Goal: Task Accomplishment & Management: Manage account settings

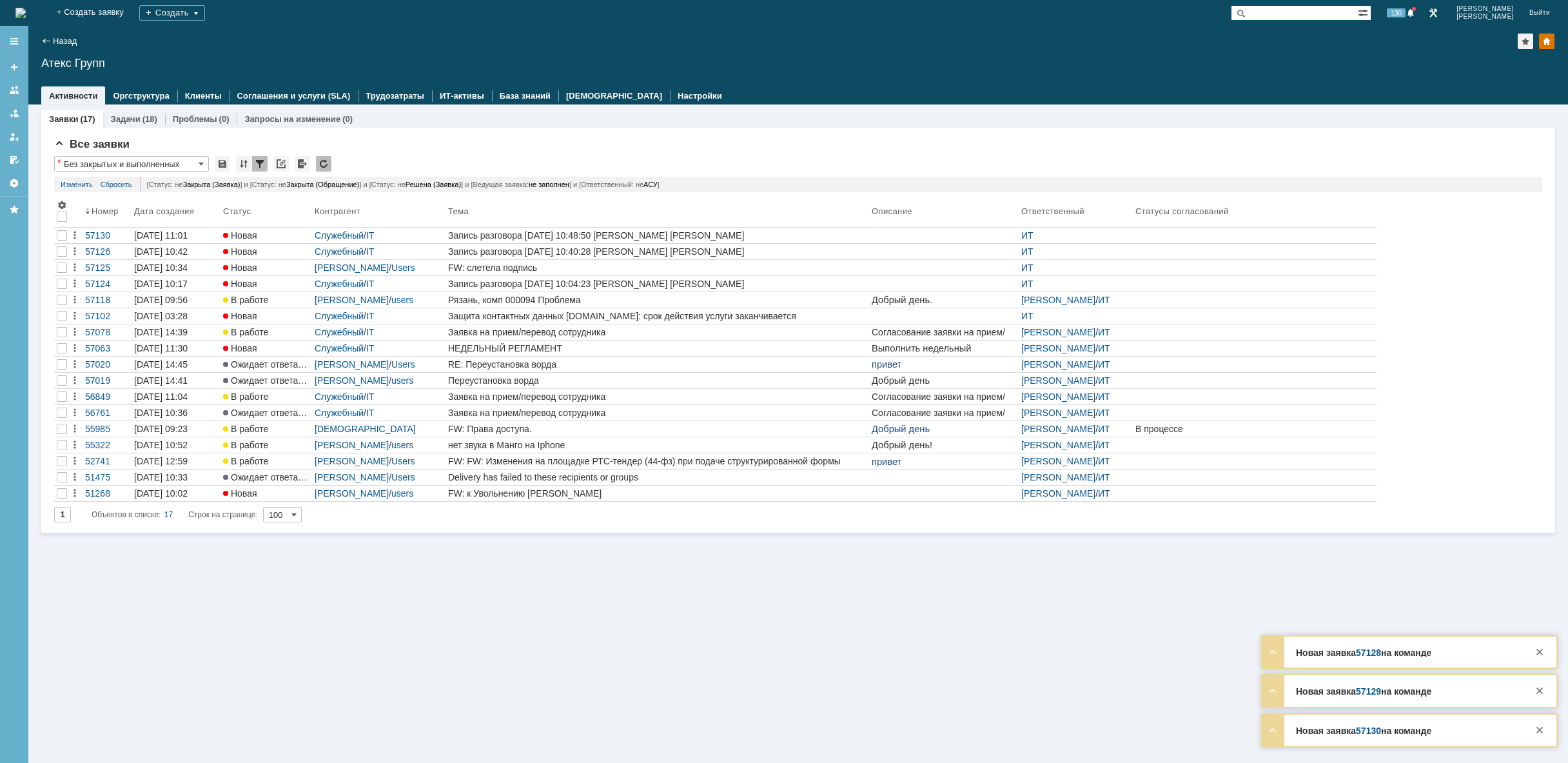
click at [25, 8] on img at bounding box center [21, 13] width 10 height 11
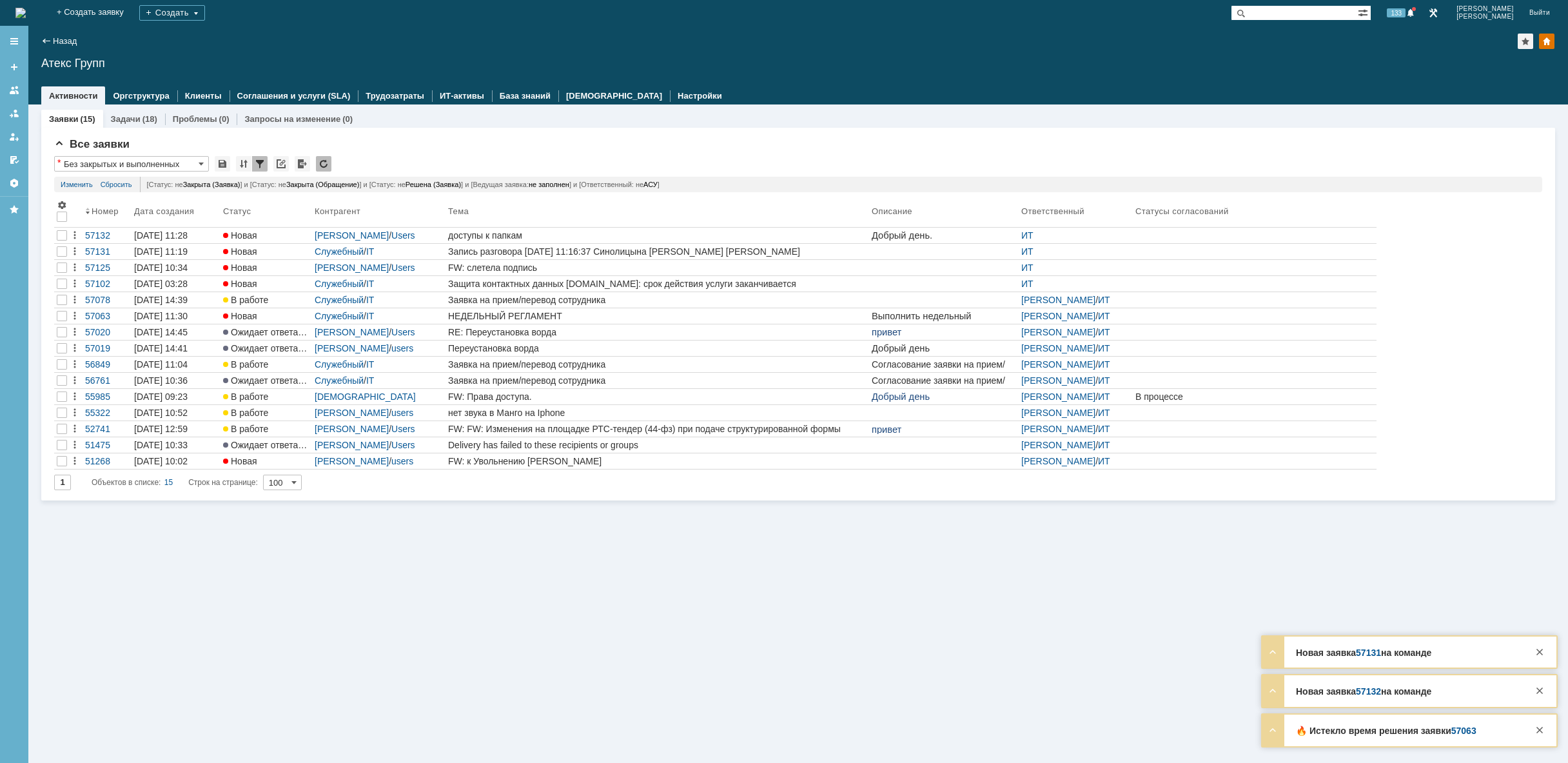
click at [25, 8] on img at bounding box center [21, 13] width 10 height 11
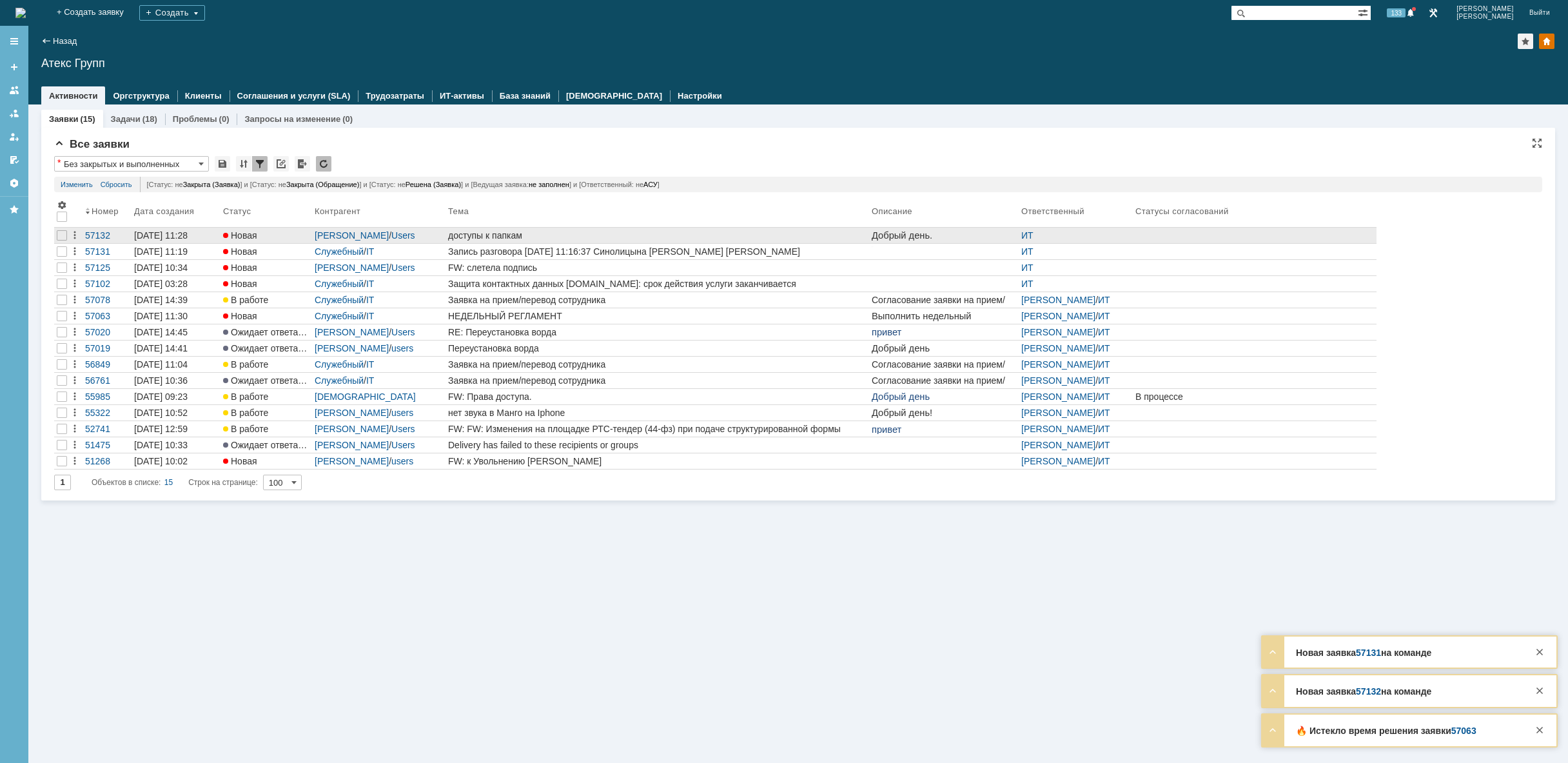
click at [549, 238] on div "доступы к папкам" at bounding box center [657, 236] width 418 height 11
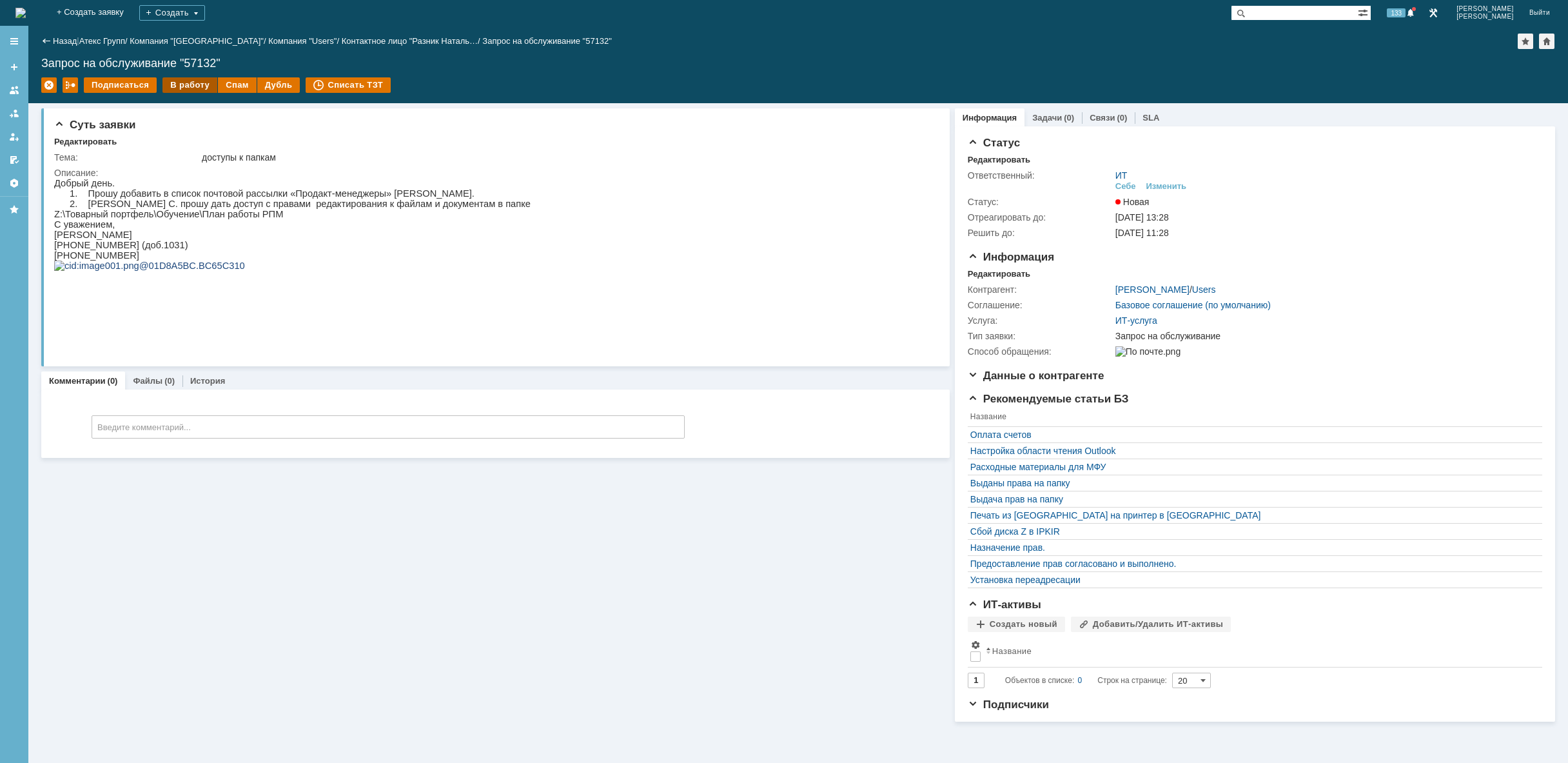
click at [166, 78] on div "В работу" at bounding box center [190, 85] width 55 height 16
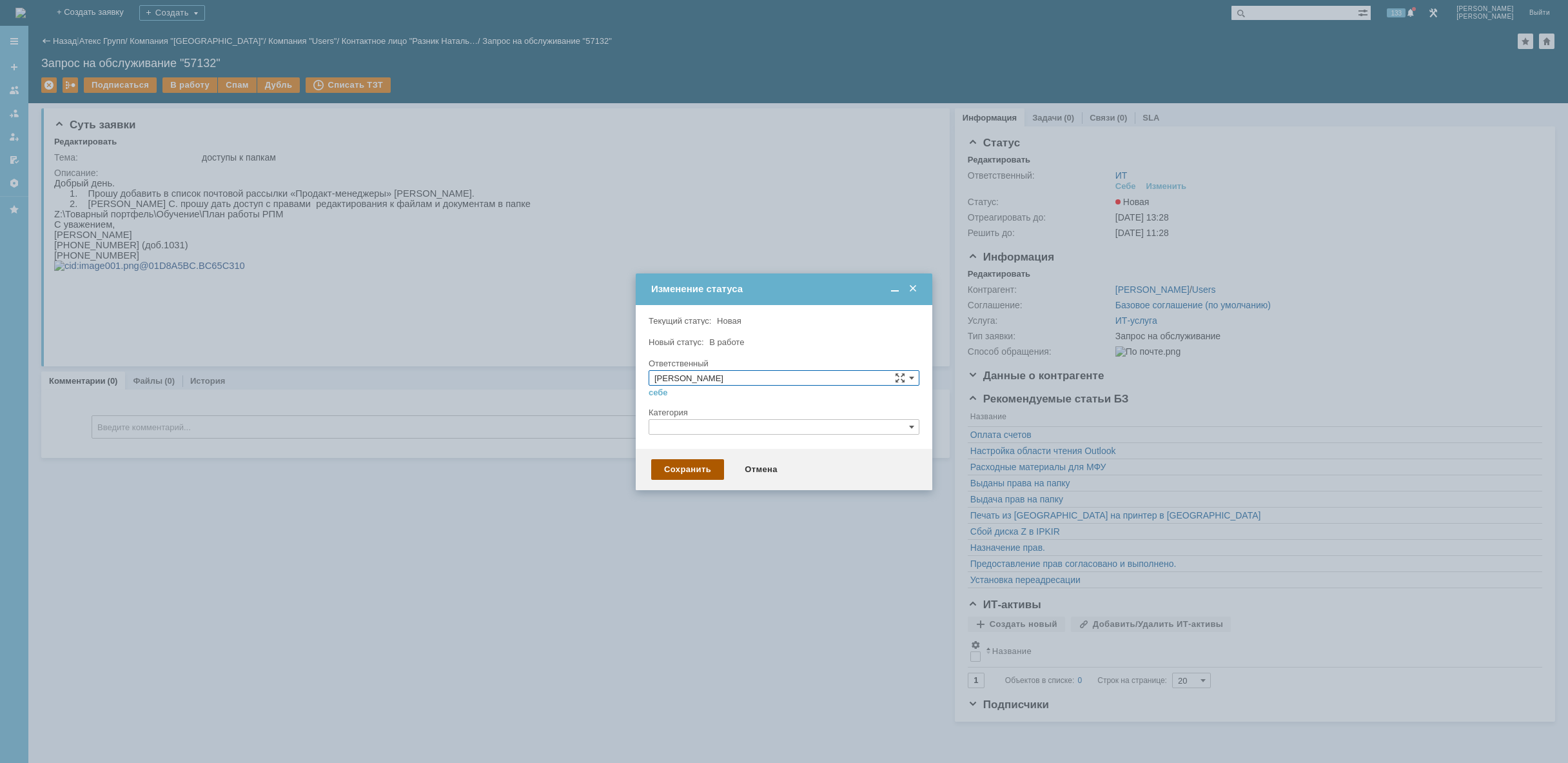
click at [700, 477] on div "Сохранить" at bounding box center [687, 470] width 73 height 21
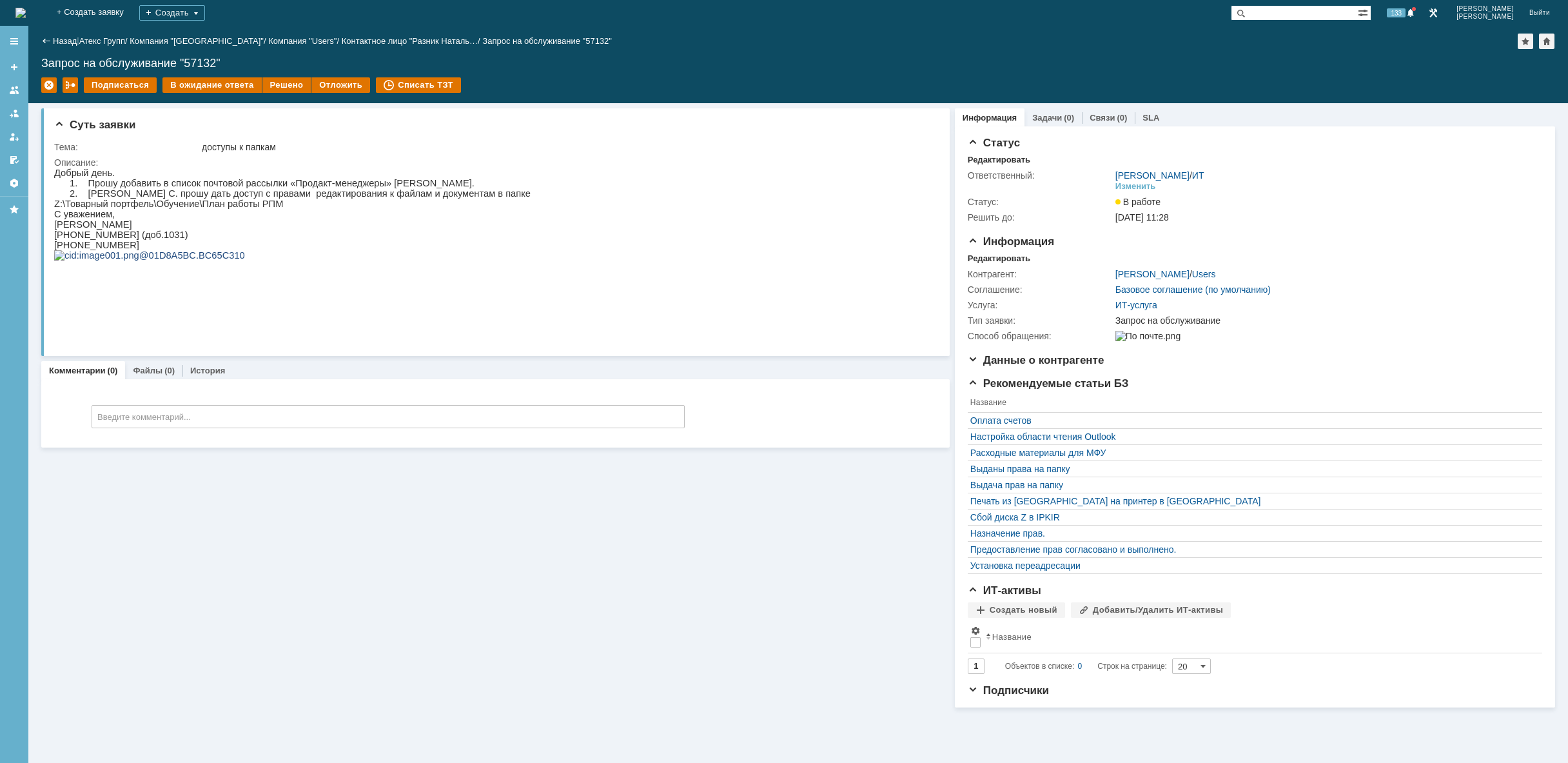
click at [25, 18] on img at bounding box center [21, 13] width 10 height 11
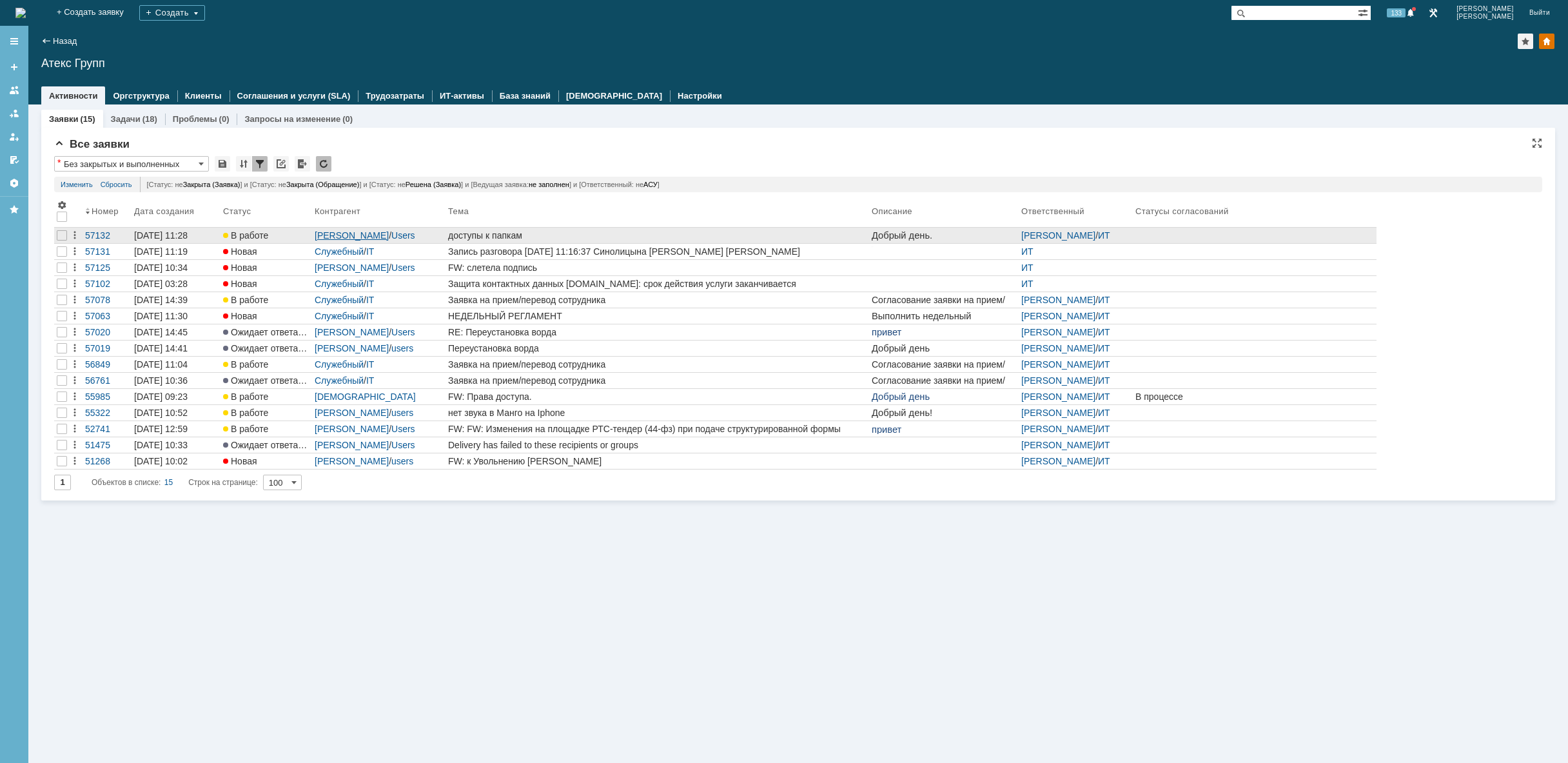
click at [373, 231] on link "[PERSON_NAME]" at bounding box center [351, 236] width 74 height 11
click at [564, 235] on div "доступы к папкам" at bounding box center [657, 236] width 418 height 11
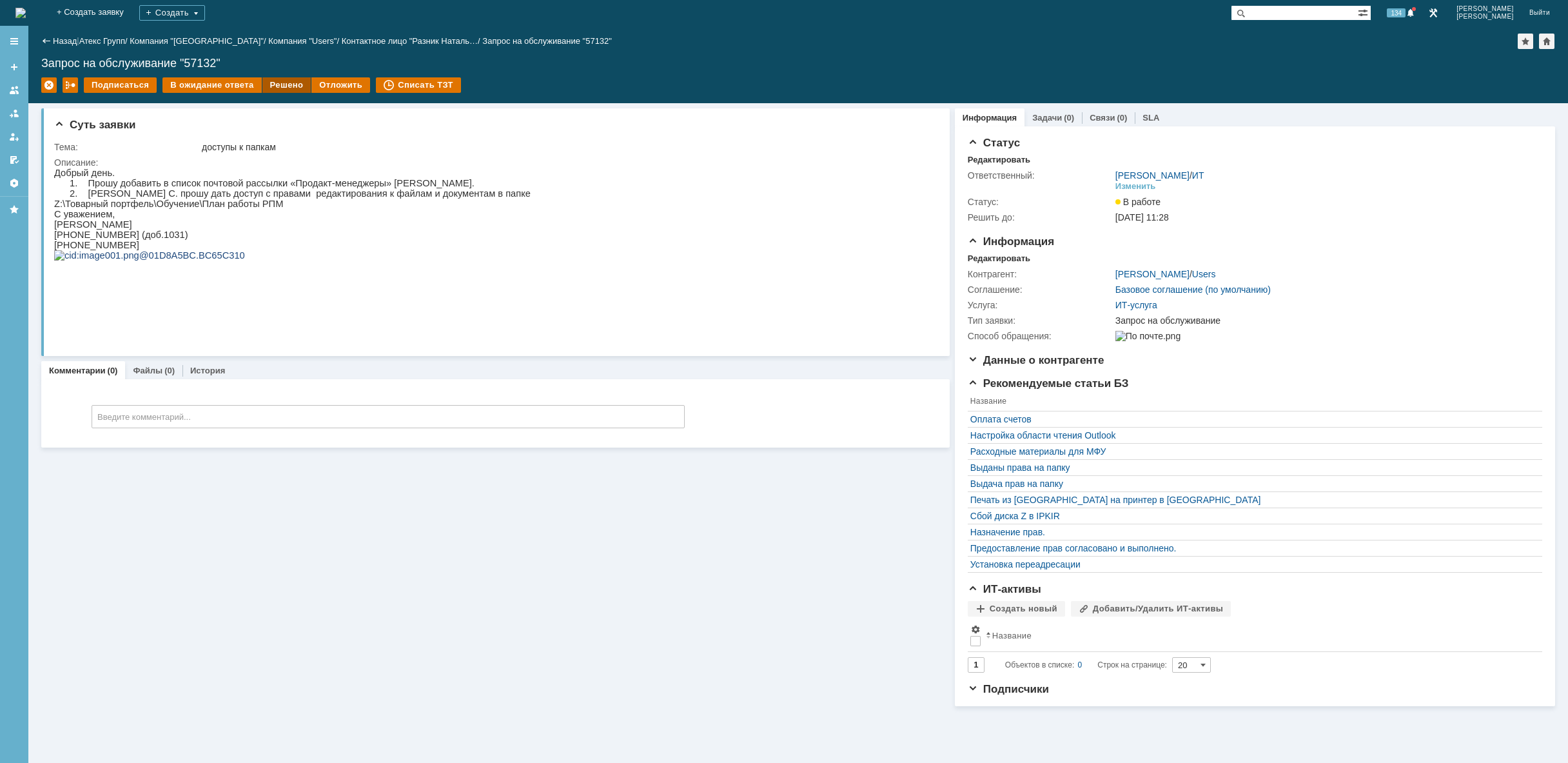
click at [283, 86] on div "Решено" at bounding box center [286, 85] width 49 height 16
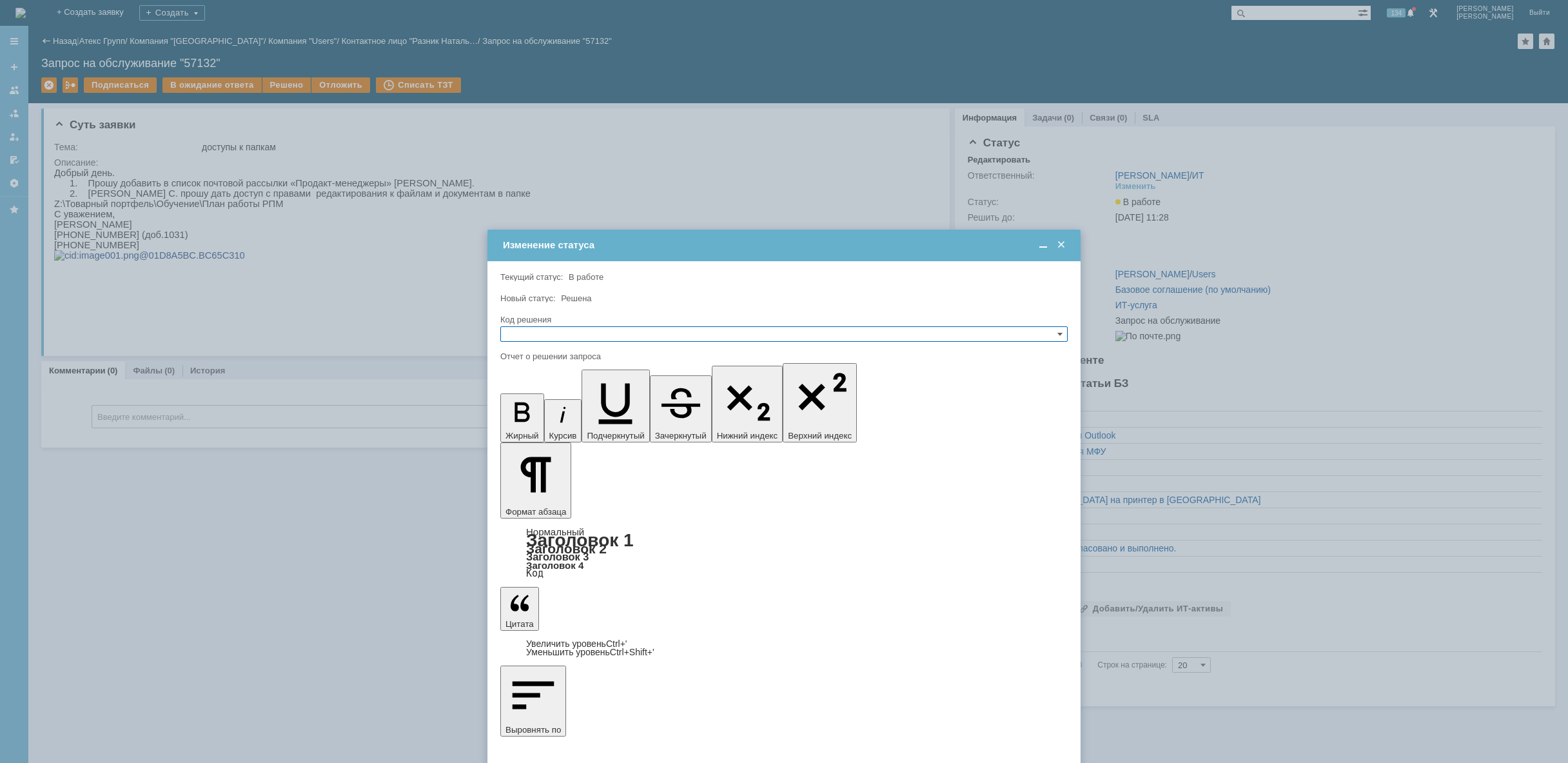
click at [630, 336] on input "text" at bounding box center [784, 334] width 567 height 16
click at [578, 392] on span "Решено" at bounding box center [784, 396] width 556 height 11
type input "Решено"
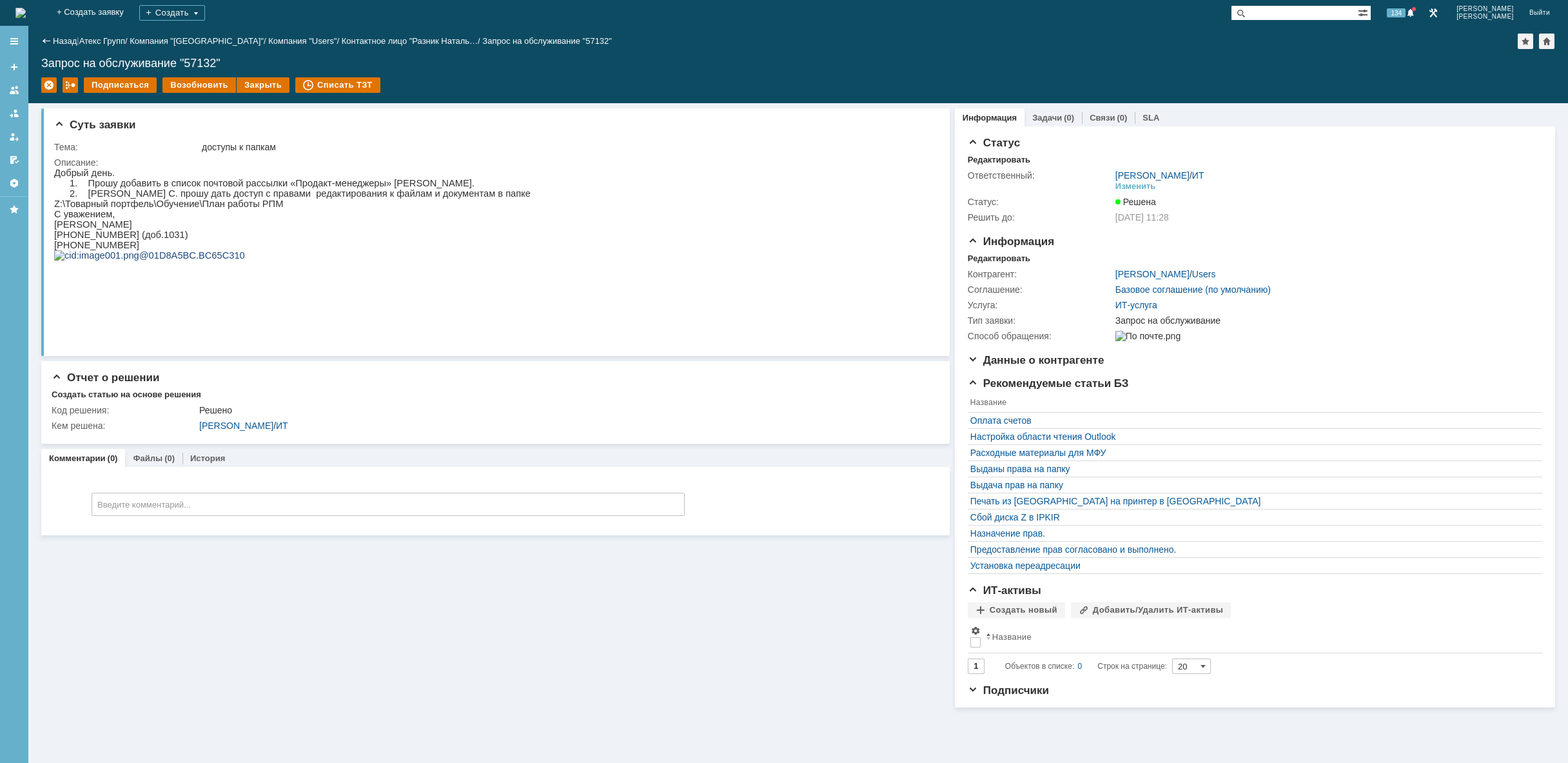
click at [25, 14] on img at bounding box center [21, 13] width 10 height 11
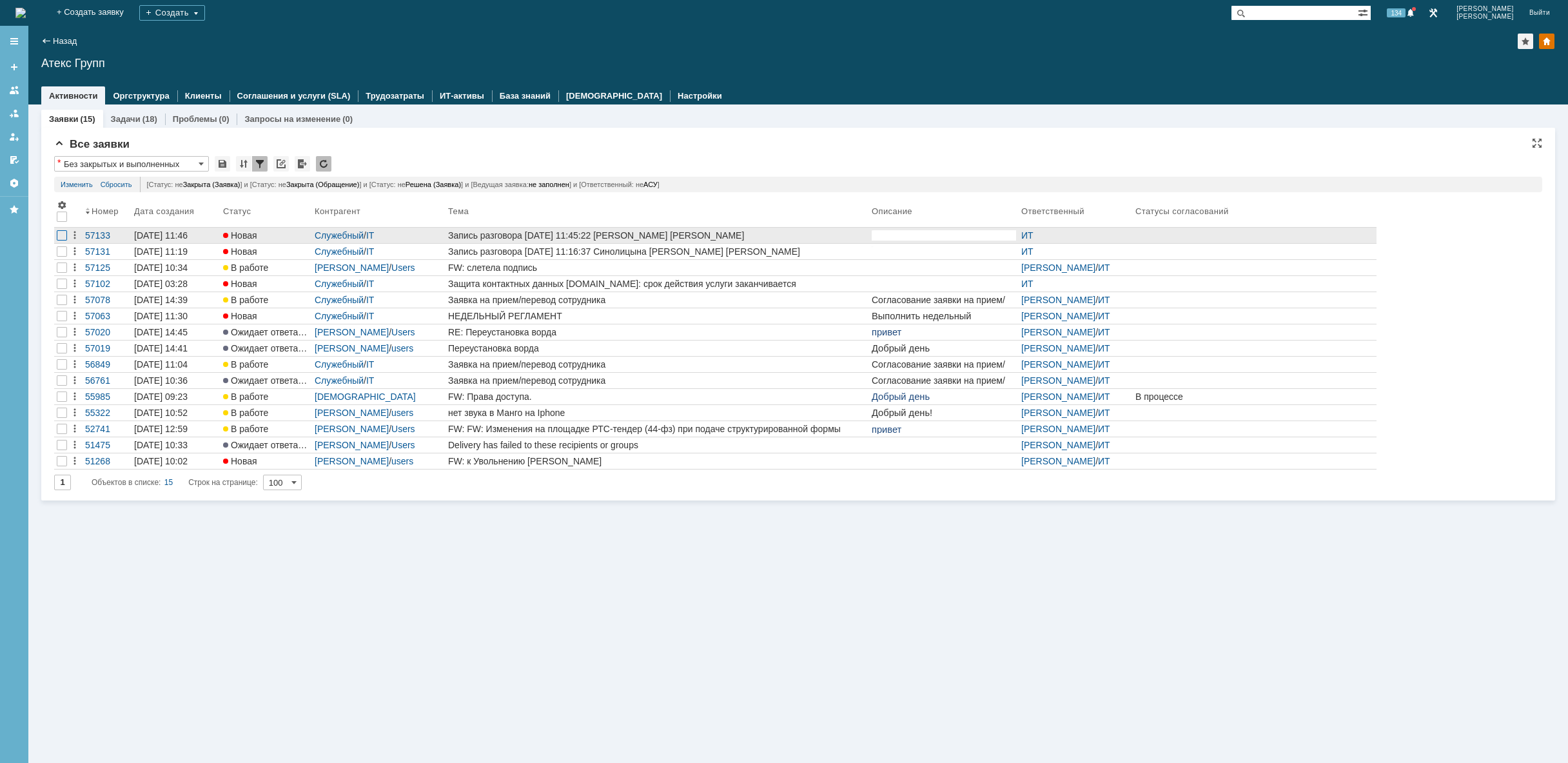
click at [63, 233] on div at bounding box center [62, 236] width 10 height 11
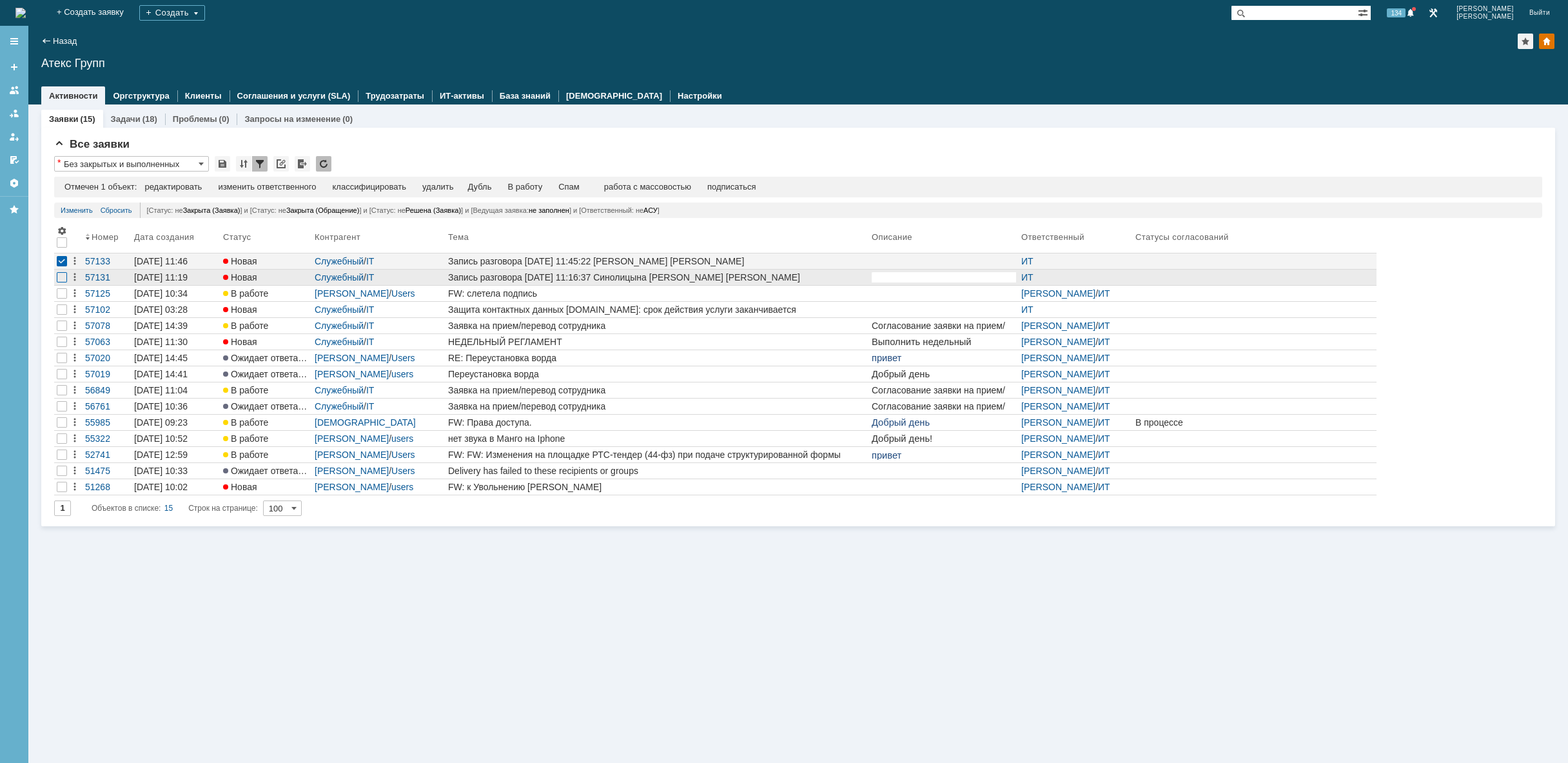
click at [60, 275] on div at bounding box center [62, 278] width 10 height 11
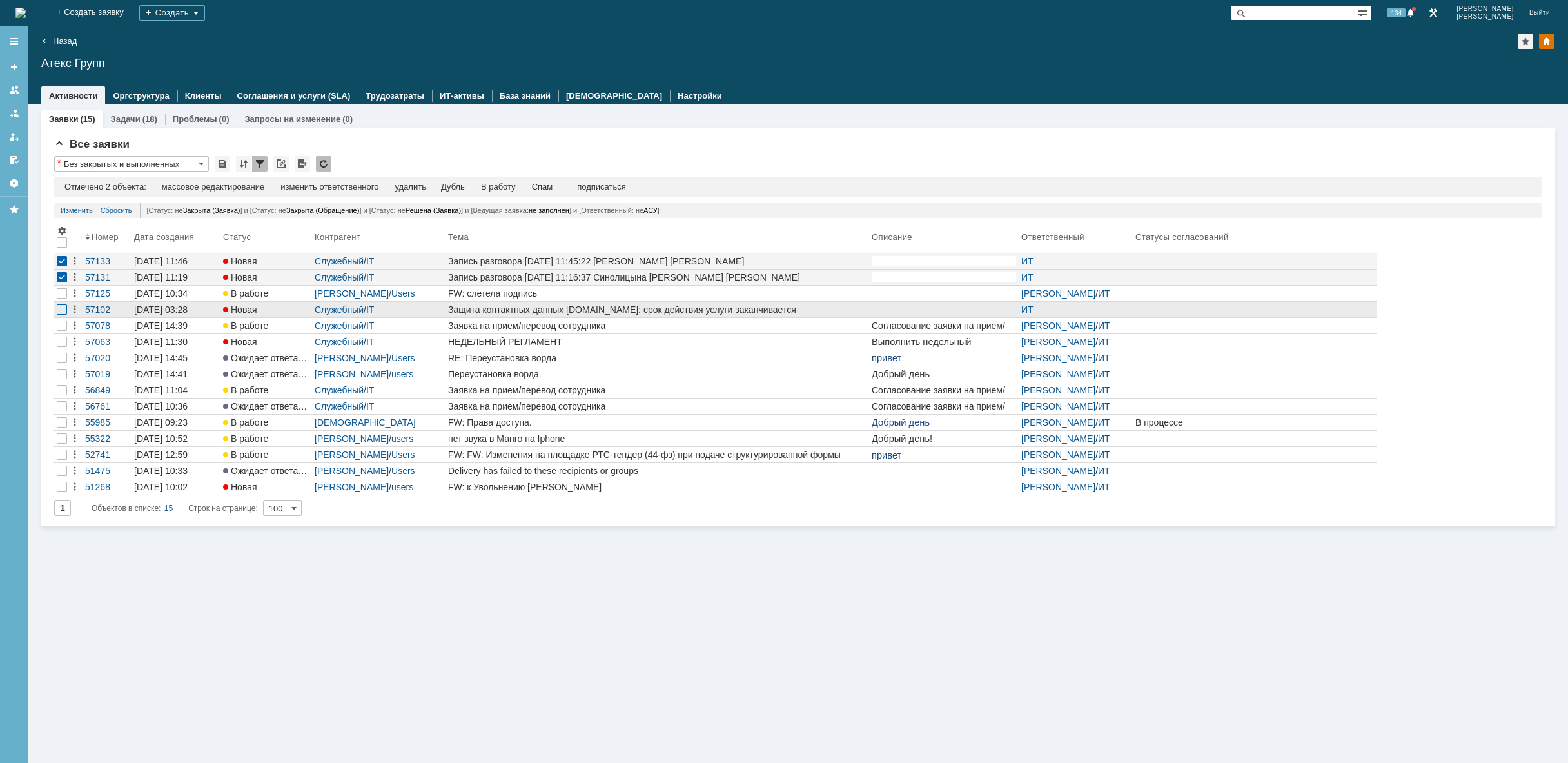
click at [58, 305] on div at bounding box center [62, 310] width 10 height 11
click at [423, 190] on div "удалить" at bounding box center [409, 187] width 31 height 11
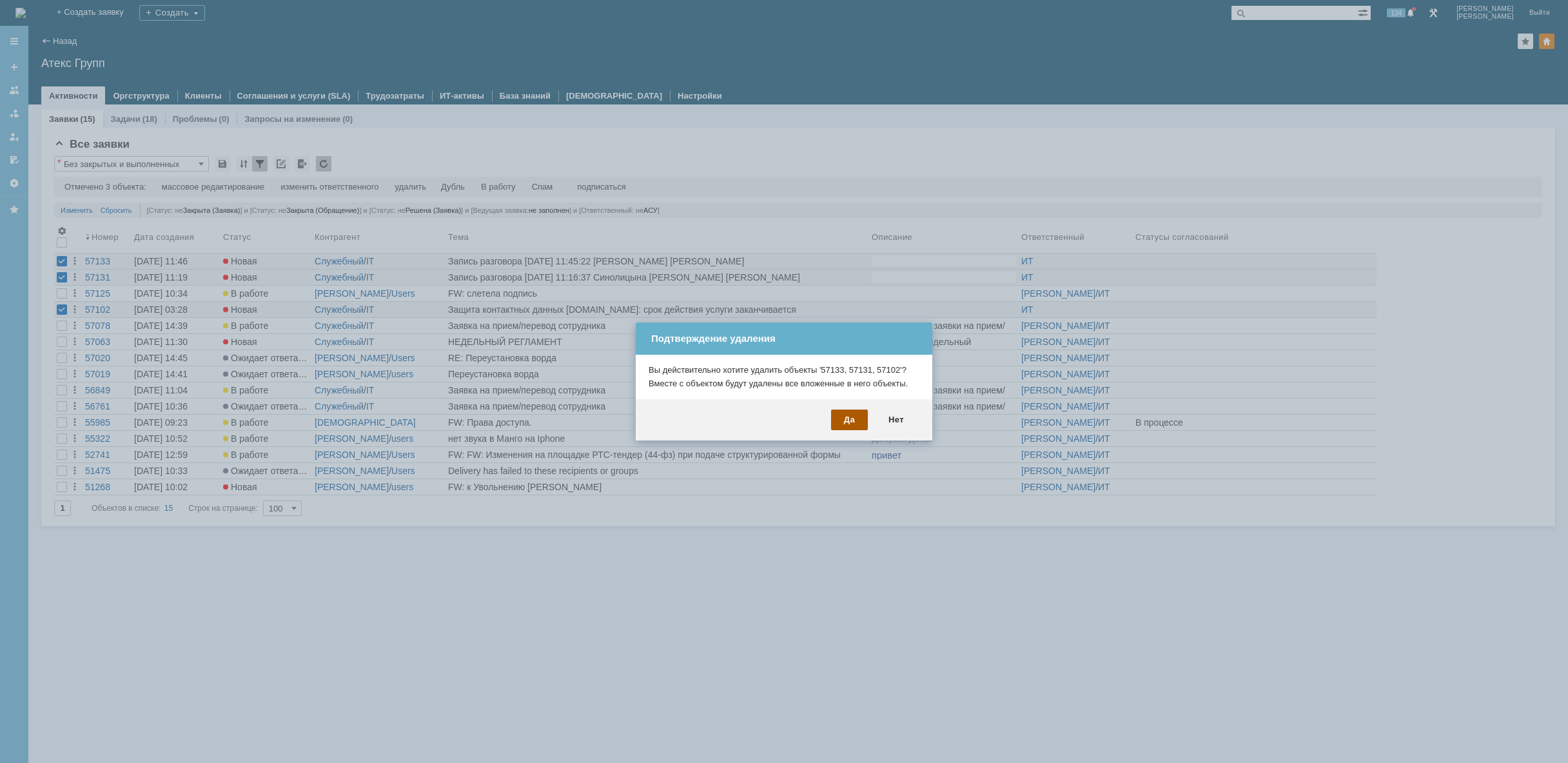
click at [851, 416] on div "Да" at bounding box center [849, 420] width 37 height 21
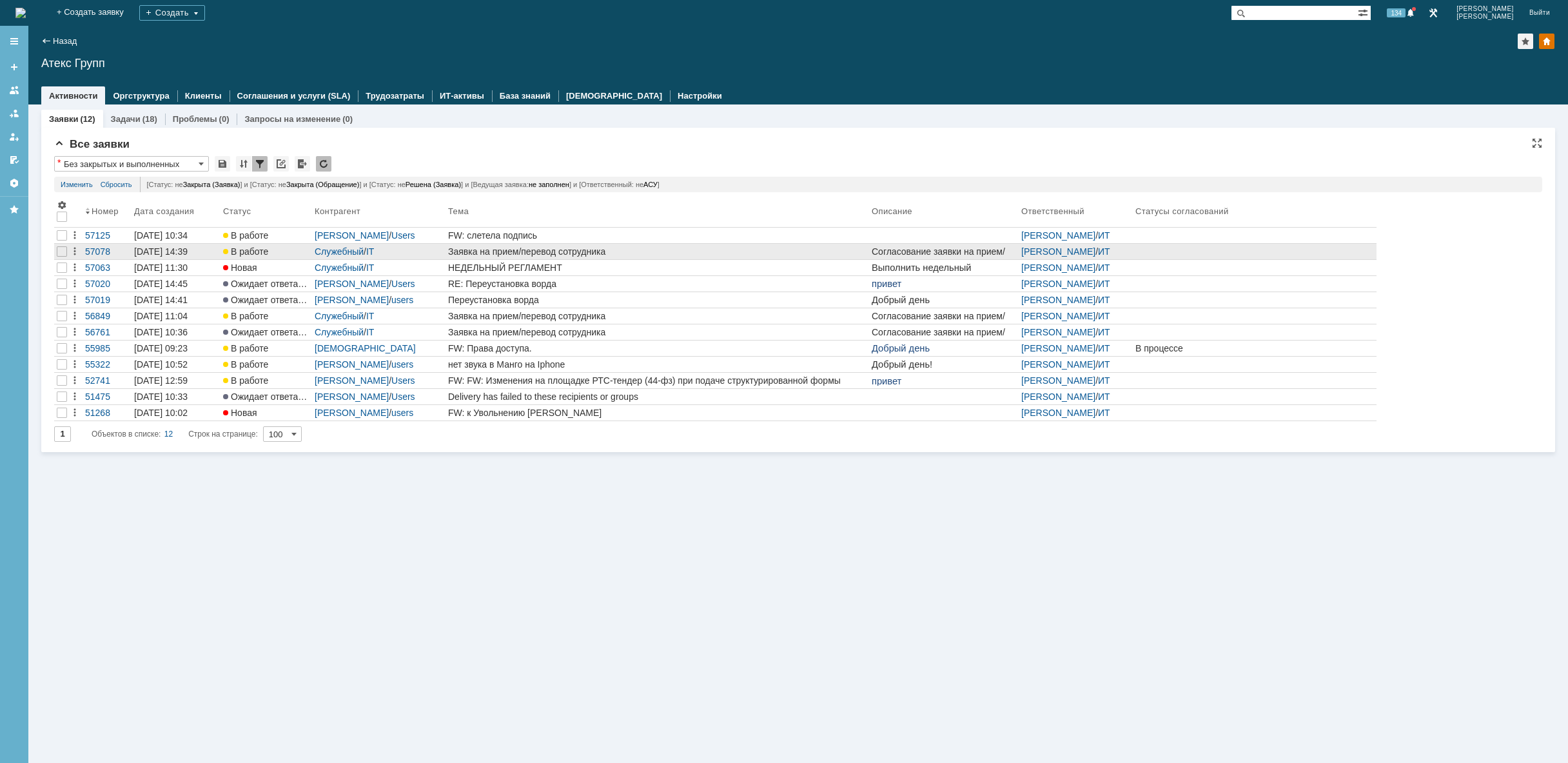
click at [533, 251] on div "Заявка на прием/перевод сотрудника" at bounding box center [657, 251] width 418 height 11
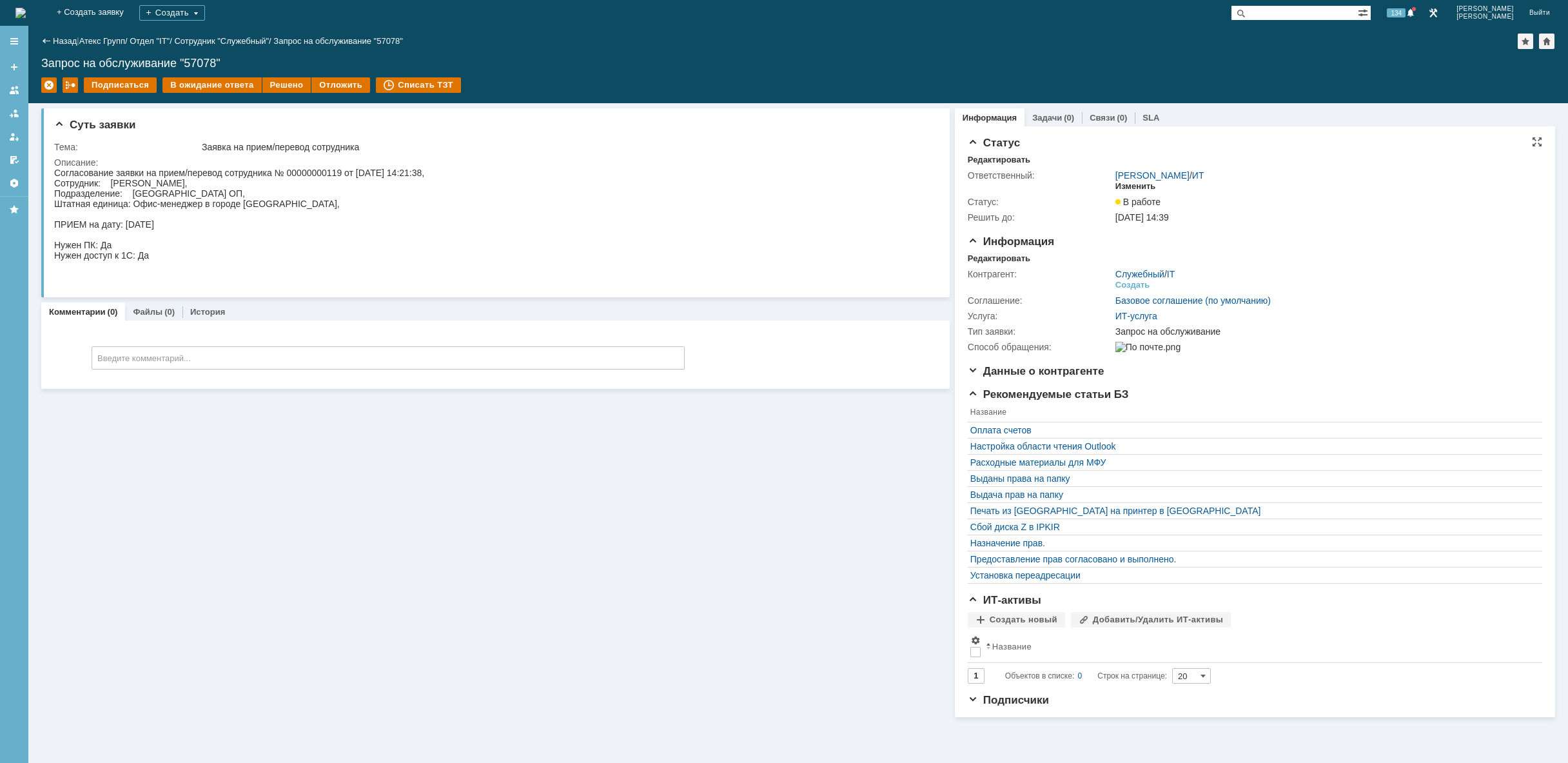
click at [1138, 185] on div "Изменить" at bounding box center [1135, 187] width 40 height 11
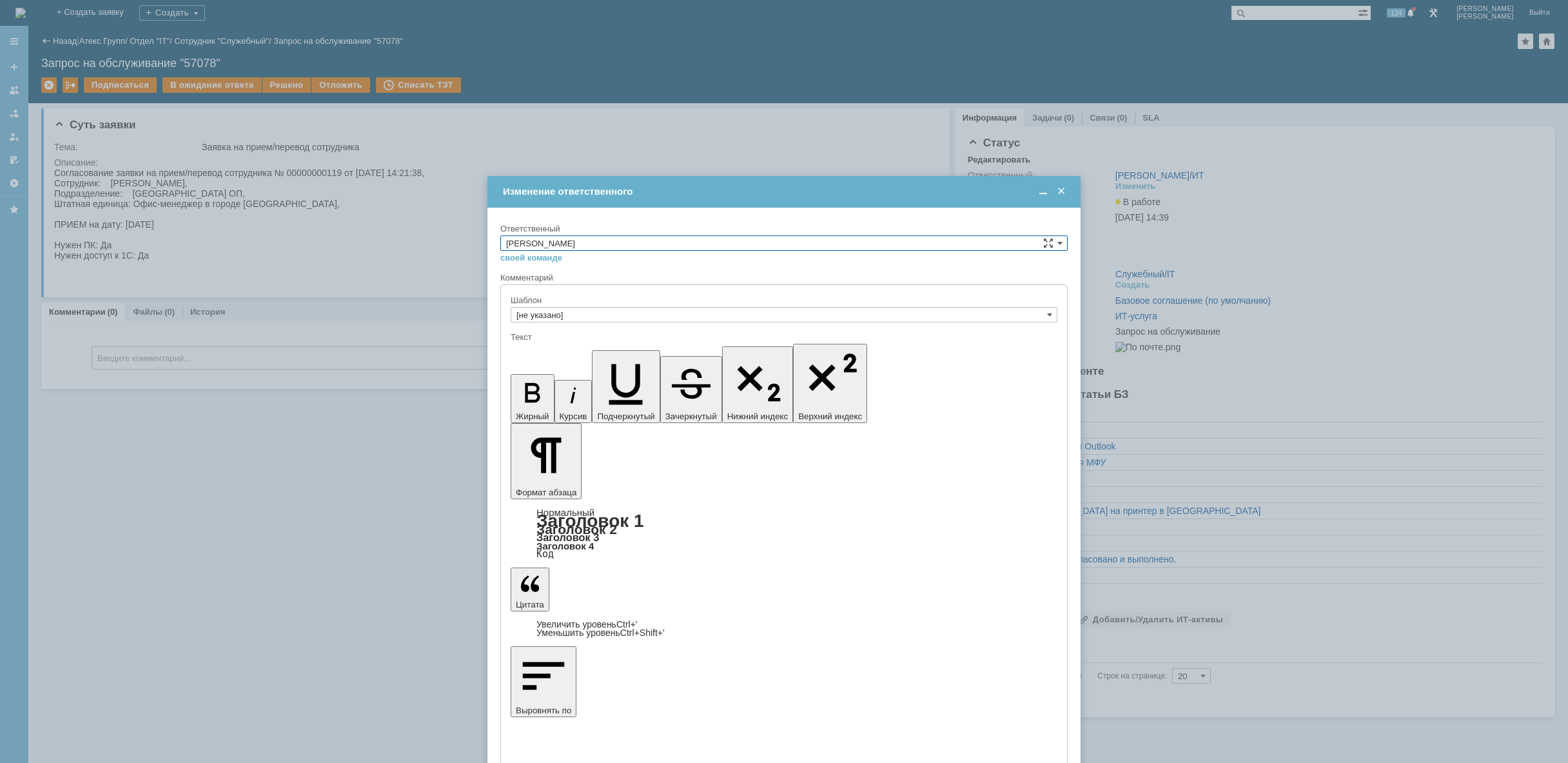
drag, startPoint x: 955, startPoint y: 240, endPoint x: 919, endPoint y: 249, distance: 37.1
click at [953, 240] on input "[PERSON_NAME]" at bounding box center [784, 243] width 567 height 16
click at [588, 344] on div "АСУ" at bounding box center [784, 349] width 566 height 14
type input "АСУ"
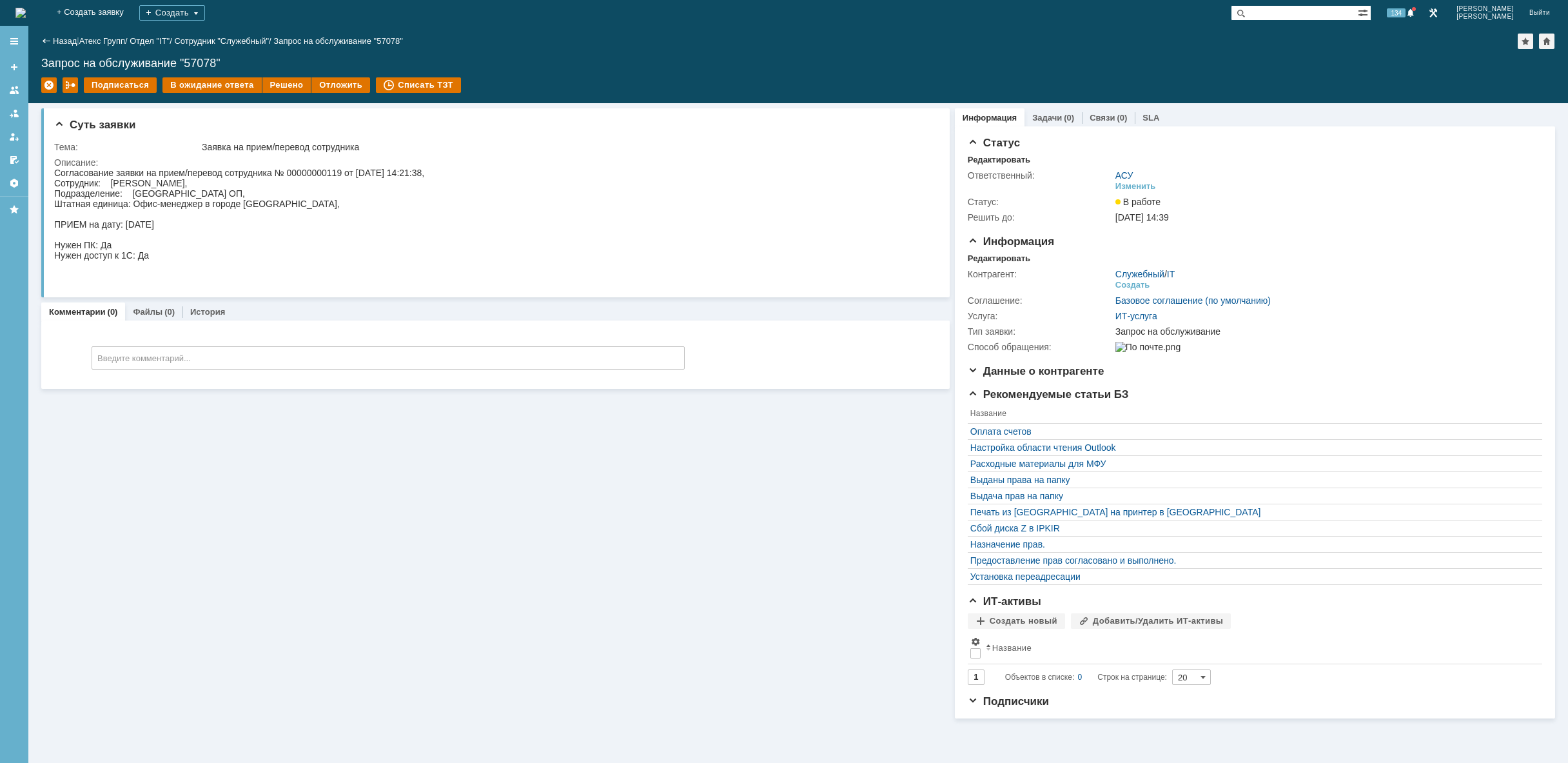
click at [25, 8] on img at bounding box center [21, 13] width 10 height 11
